Goal: Entertainment & Leisure: Consume media (video, audio)

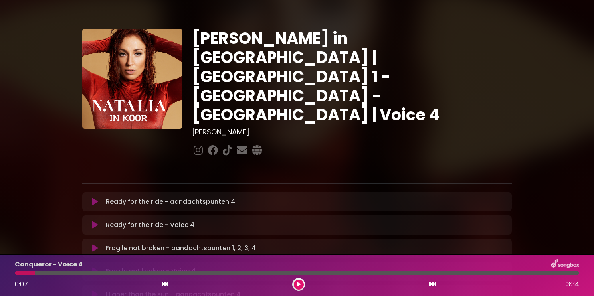
scroll to position [120, 0]
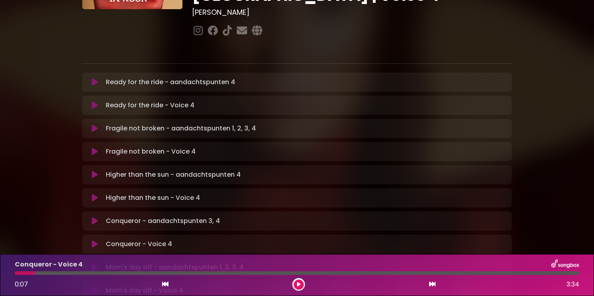
click at [297, 284] on icon at bounding box center [299, 284] width 4 height 5
click at [94, 240] on icon at bounding box center [95, 244] width 6 height 8
click at [98, 240] on button at bounding box center [95, 244] width 16 height 8
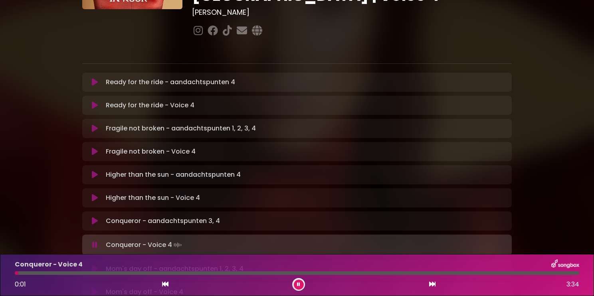
click at [492, 274] on div at bounding box center [297, 274] width 565 height 4
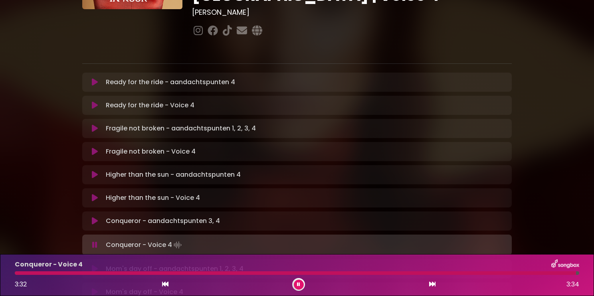
click at [494, 274] on div at bounding box center [296, 274] width 562 height 4
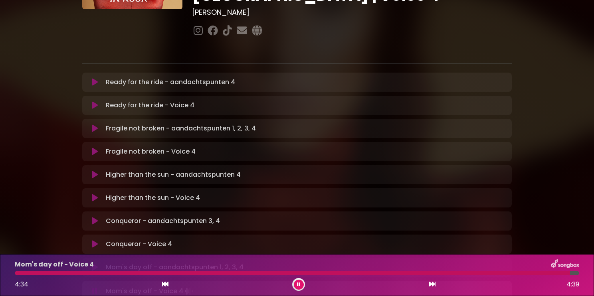
click at [538, 274] on div at bounding box center [297, 274] width 565 height 4
click at [536, 275] on div at bounding box center [288, 274] width 547 height 4
click at [547, 275] on div at bounding box center [292, 274] width 554 height 4
click at [545, 272] on div at bounding box center [290, 274] width 551 height 4
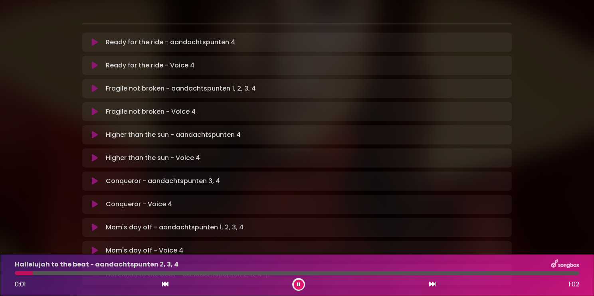
scroll to position [200, 0]
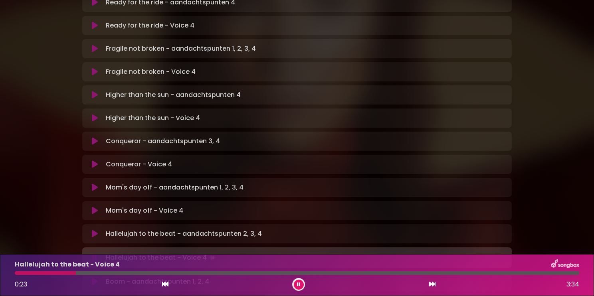
click at [20, 273] on div at bounding box center [45, 274] width 61 height 4
click at [19, 273] on div at bounding box center [145, 274] width 260 height 4
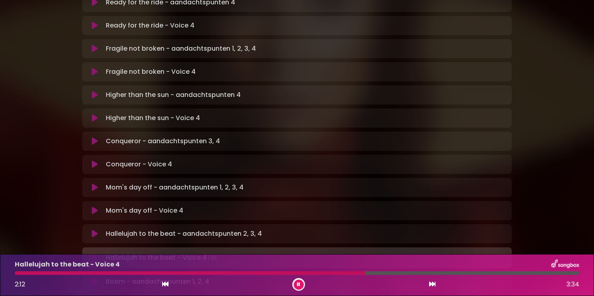
click at [280, 271] on div "Hallelujah to the beat - Voice 4 2:12 3:34" at bounding box center [297, 276] width 574 height 32
click at [283, 273] on div at bounding box center [191, 274] width 352 height 4
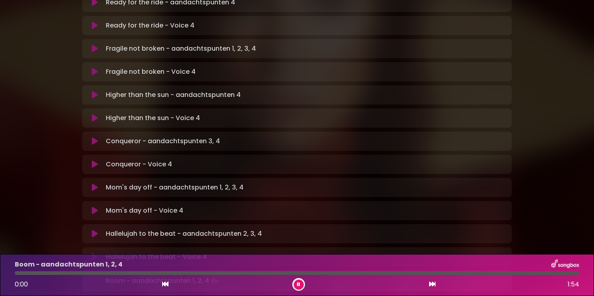
click at [93, 253] on icon at bounding box center [95, 257] width 6 height 8
click at [301, 284] on button at bounding box center [299, 285] width 10 height 10
click at [299, 288] on button at bounding box center [299, 285] width 10 height 10
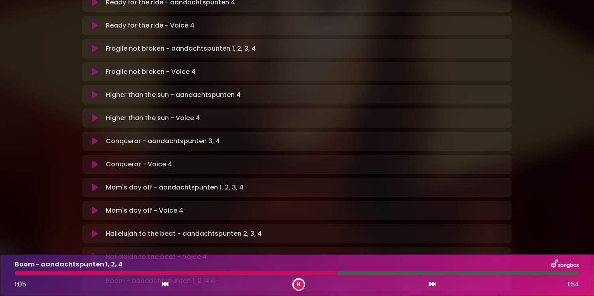
click at [301, 284] on button at bounding box center [299, 285] width 10 height 10
click at [300, 282] on button at bounding box center [299, 285] width 10 height 10
click at [298, 282] on button at bounding box center [299, 285] width 10 height 10
click at [256, 273] on div at bounding box center [197, 274] width 364 height 4
click at [256, 272] on div at bounding box center [197, 274] width 364 height 4
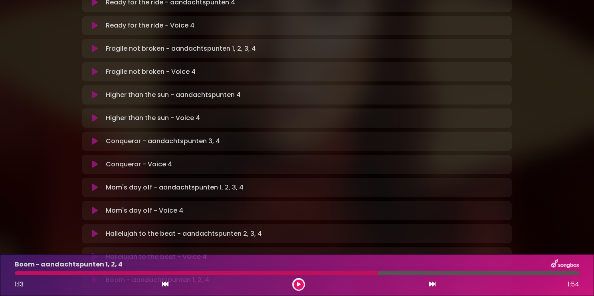
click at [244, 272] on div at bounding box center [197, 274] width 364 height 4
click at [207, 273] on div at bounding box center [197, 274] width 364 height 4
click at [361, 273] on div at bounding box center [197, 274] width 364 height 4
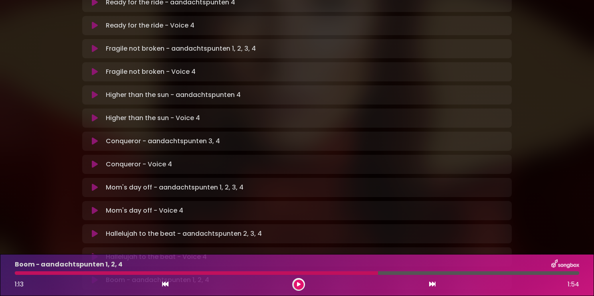
click at [385, 272] on div at bounding box center [297, 274] width 565 height 4
click at [387, 274] on div at bounding box center [297, 274] width 565 height 4
click at [299, 284] on icon at bounding box center [299, 284] width 4 height 5
click at [248, 272] on div at bounding box center [202, 274] width 375 height 4
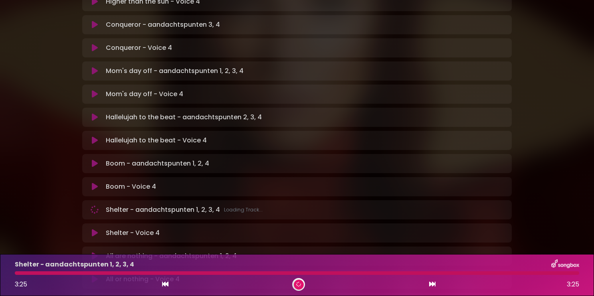
scroll to position [320, 0]
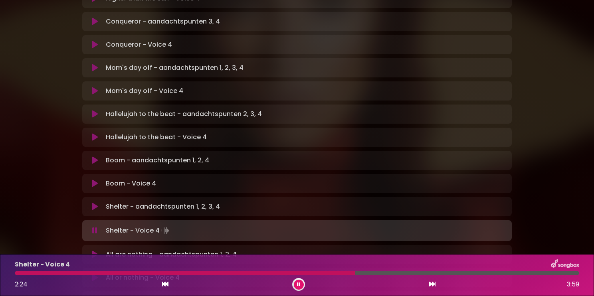
click at [293, 274] on div at bounding box center [297, 274] width 565 height 4
click at [300, 273] on div at bounding box center [192, 274] width 354 height 4
click at [273, 272] on div at bounding box center [160, 274] width 290 height 4
click at [312, 274] on div at bounding box center [192, 274] width 354 height 4
click at [292, 273] on div at bounding box center [166, 274] width 303 height 4
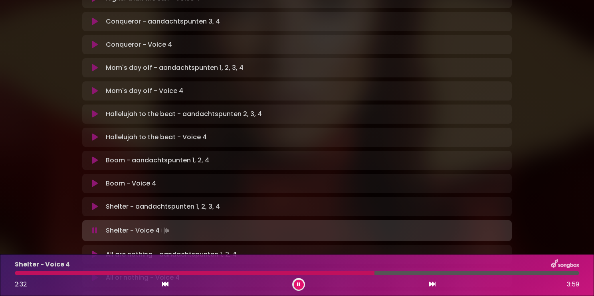
click at [326, 272] on div at bounding box center [195, 274] width 360 height 4
click at [298, 270] on div "Shelter - Voice 4 2:15 3:59" at bounding box center [297, 276] width 574 height 32
click at [281, 274] on div "Shelter - Voice 4 2:15 3:59" at bounding box center [297, 276] width 574 height 32
click at [242, 273] on div at bounding box center [177, 274] width 324 height 4
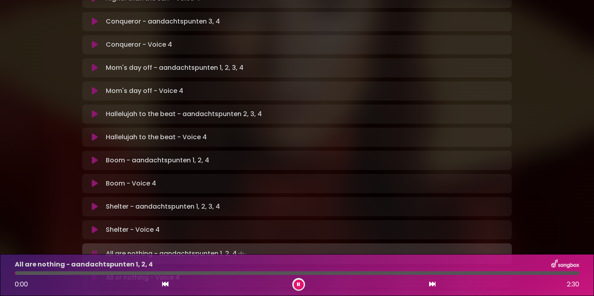
click at [297, 290] on div at bounding box center [298, 284] width 13 height 13
click at [298, 286] on icon at bounding box center [299, 284] width 4 height 5
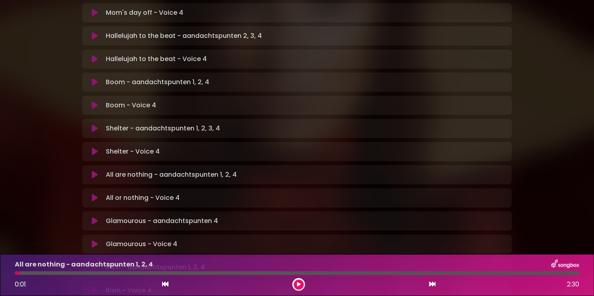
scroll to position [399, 0]
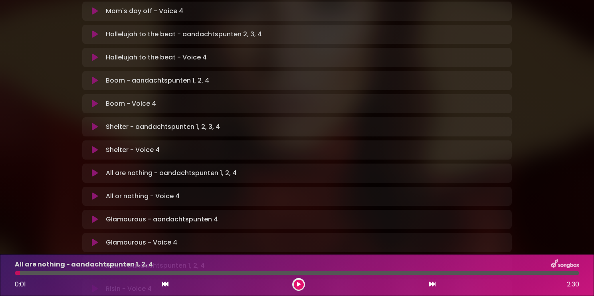
click at [99, 169] on button at bounding box center [95, 173] width 16 height 8
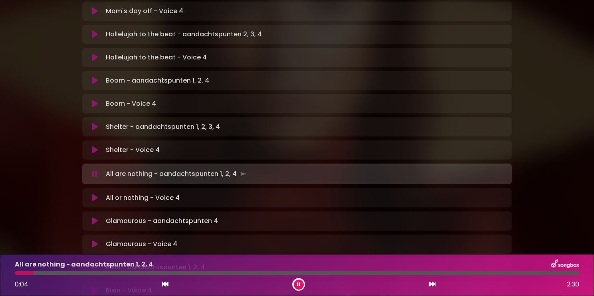
click at [16, 271] on div "All are nothing - aandachtspunten 1, 2, 4 0:04 2:30" at bounding box center [297, 276] width 574 height 32
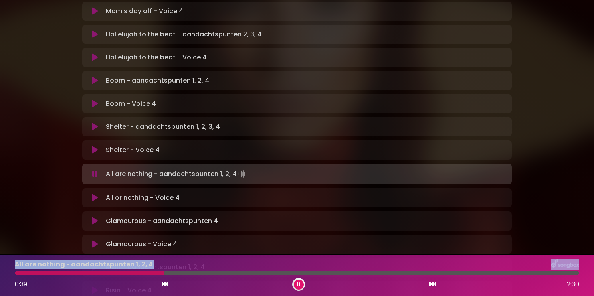
click at [164, 286] on icon at bounding box center [165, 284] width 6 height 6
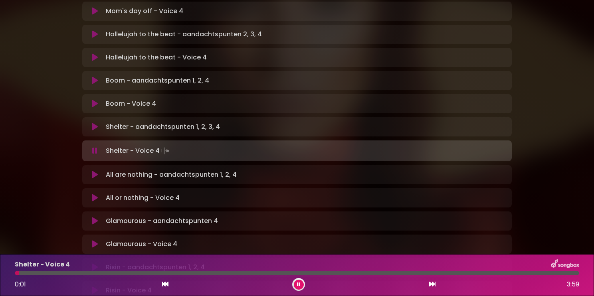
click at [437, 287] on div "0:01 3:59" at bounding box center [297, 284] width 574 height 13
click at [433, 285] on icon at bounding box center [432, 284] width 6 height 6
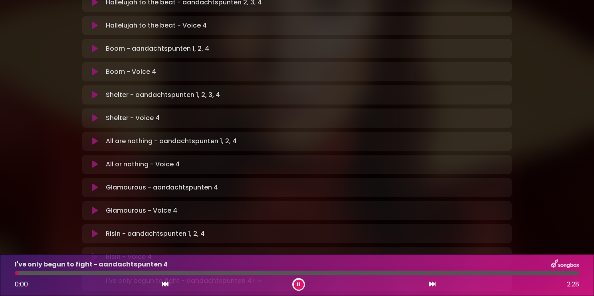
scroll to position [479, 0]
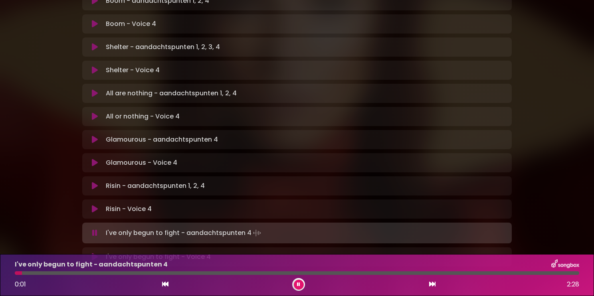
click at [98, 205] on button at bounding box center [95, 209] width 16 height 8
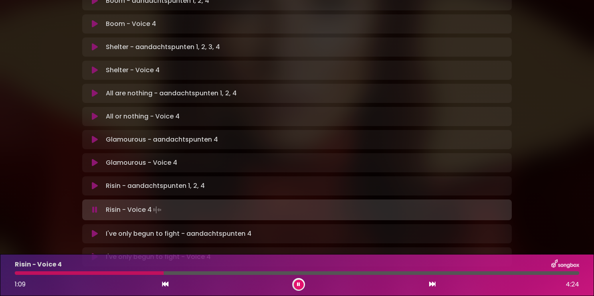
click at [135, 274] on div at bounding box center [89, 274] width 149 height 4
click at [130, 275] on div at bounding box center [87, 274] width 144 height 4
click at [121, 272] on div at bounding box center [86, 274] width 143 height 4
click at [268, 271] on div "Risin - Voice 4 2:08 4:24" at bounding box center [297, 276] width 574 height 32
click at [267, 276] on div "Risin - Voice 4 2:08 4:24" at bounding box center [297, 276] width 574 height 32
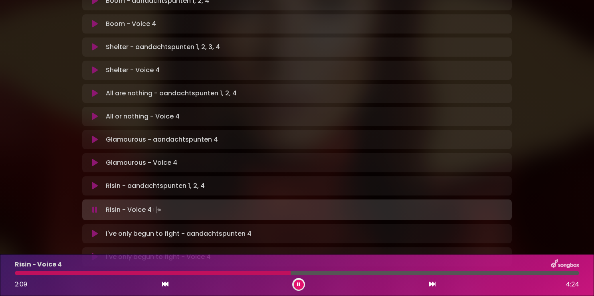
click at [256, 274] on div at bounding box center [153, 274] width 276 height 4
click at [255, 273] on div at bounding box center [150, 274] width 271 height 4
click at [262, 274] on div at bounding box center [149, 274] width 268 height 4
click at [258, 273] on div at bounding box center [150, 274] width 270 height 4
click at [226, 270] on div "Risin - Voice 4 2:07 4:24" at bounding box center [297, 276] width 574 height 32
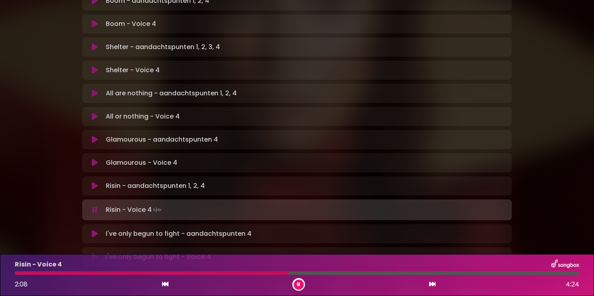
click at [235, 272] on div at bounding box center [152, 274] width 274 height 4
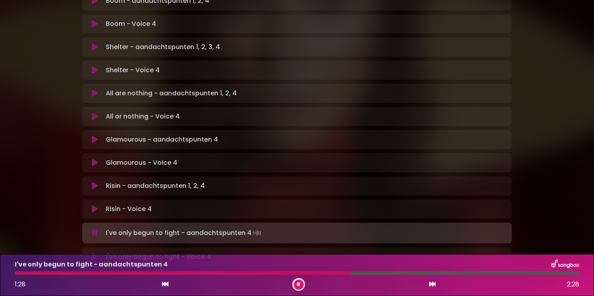
click at [289, 274] on div at bounding box center [183, 274] width 337 height 4
click at [236, 274] on div at bounding box center [155, 274] width 280 height 4
click at [300, 282] on button at bounding box center [299, 285] width 10 height 10
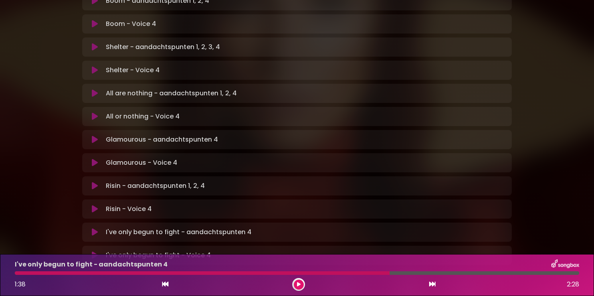
click at [298, 285] on icon at bounding box center [299, 284] width 4 height 5
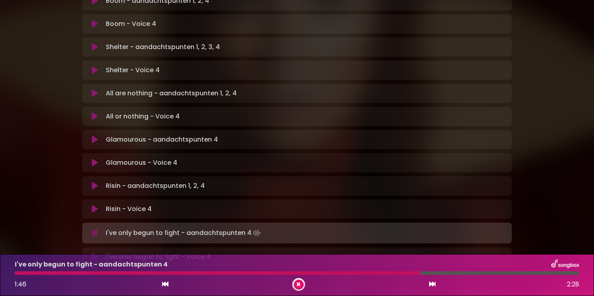
click at [298, 283] on icon at bounding box center [299, 284] width 4 height 5
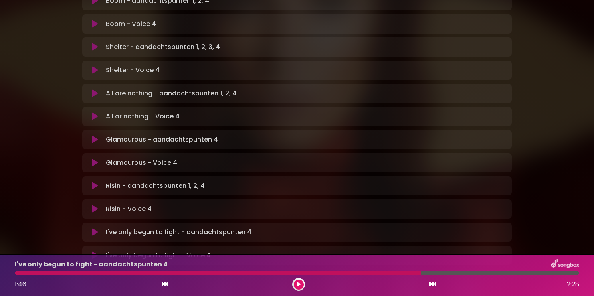
click at [358, 272] on div at bounding box center [218, 274] width 406 height 4
click at [359, 273] on div at bounding box center [218, 274] width 406 height 4
click at [342, 274] on div at bounding box center [218, 274] width 406 height 4
click at [297, 282] on button at bounding box center [299, 285] width 10 height 10
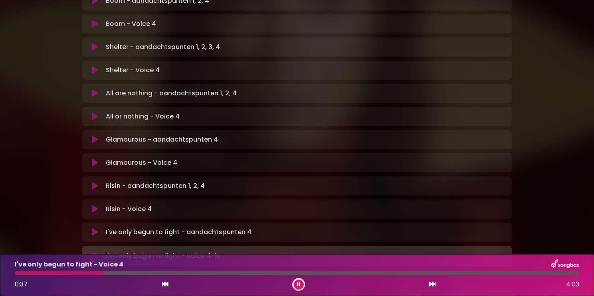
click at [33, 272] on div at bounding box center [59, 274] width 88 height 4
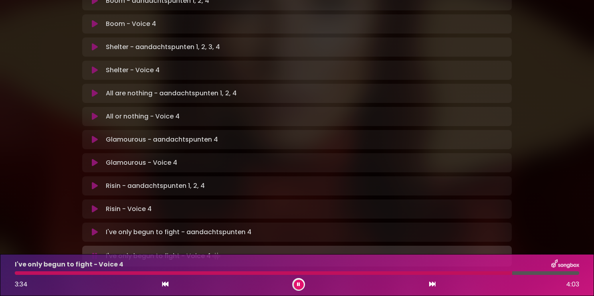
click at [406, 273] on div at bounding box center [264, 274] width 498 height 4
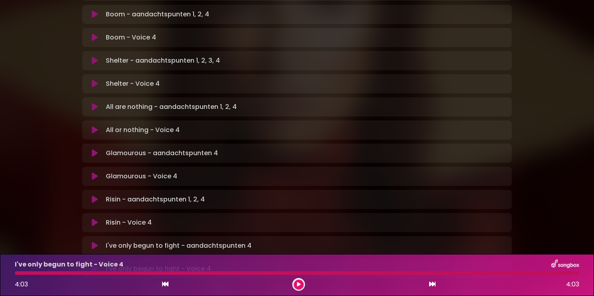
scroll to position [511, 0]
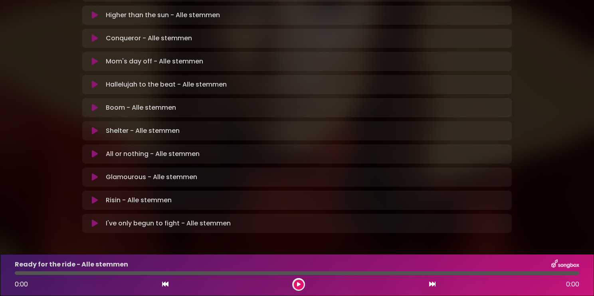
scroll to position [74, 0]
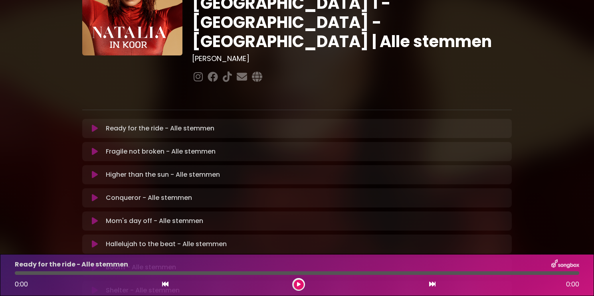
click at [98, 125] on button at bounding box center [95, 129] width 16 height 8
click at [296, 283] on button at bounding box center [299, 285] width 10 height 10
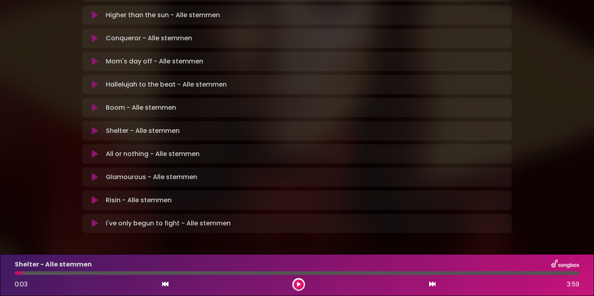
scroll to position [193, 0]
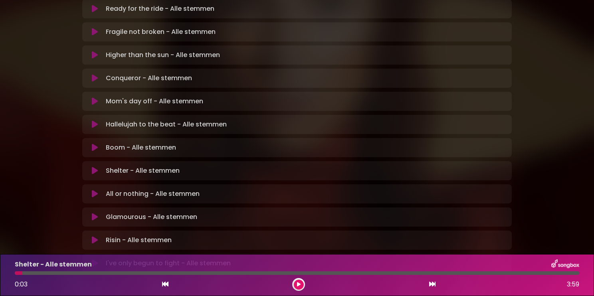
click at [299, 280] on button at bounding box center [299, 285] width 10 height 10
